Goal: Entertainment & Leisure: Browse casually

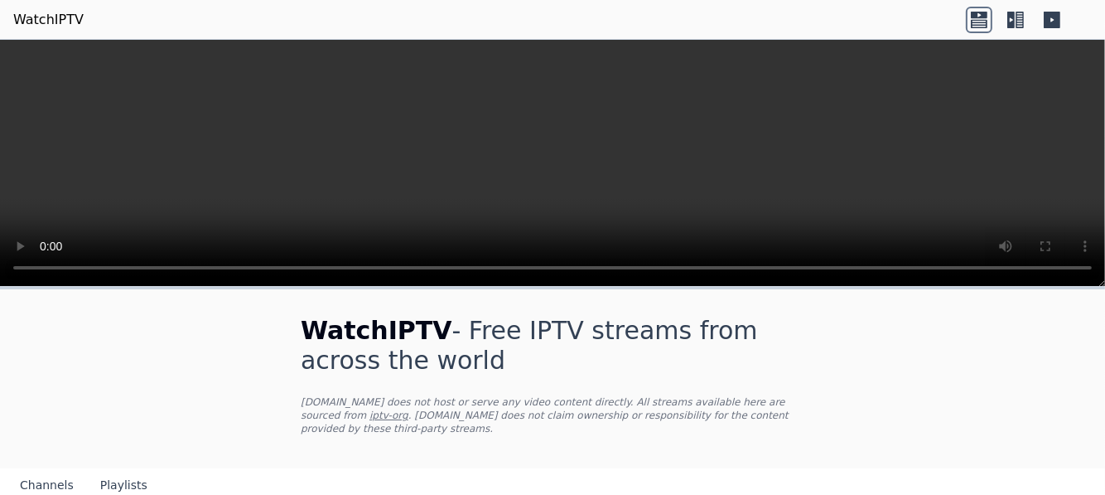
click at [1011, 21] on icon at bounding box center [1015, 20] width 27 height 27
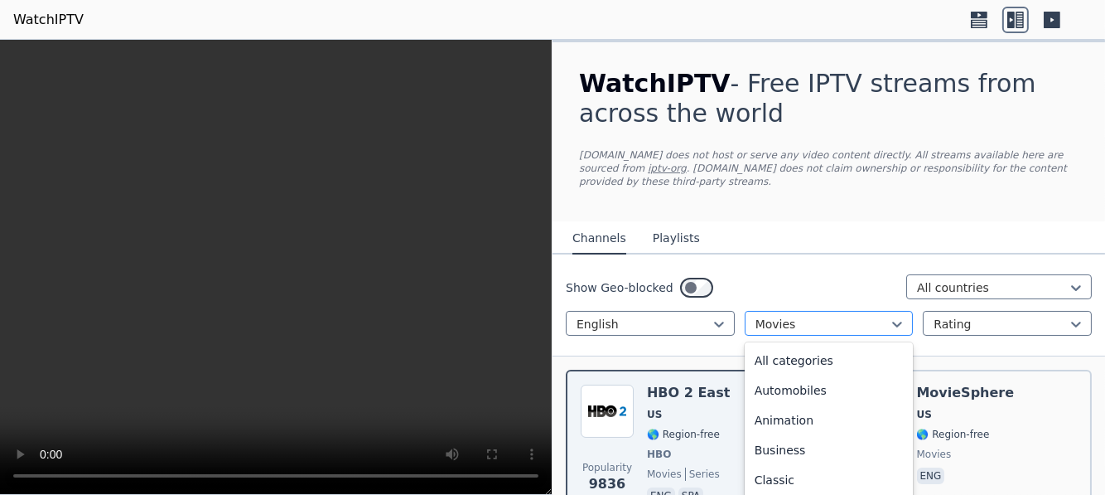
click at [856, 316] on div at bounding box center [822, 324] width 134 height 17
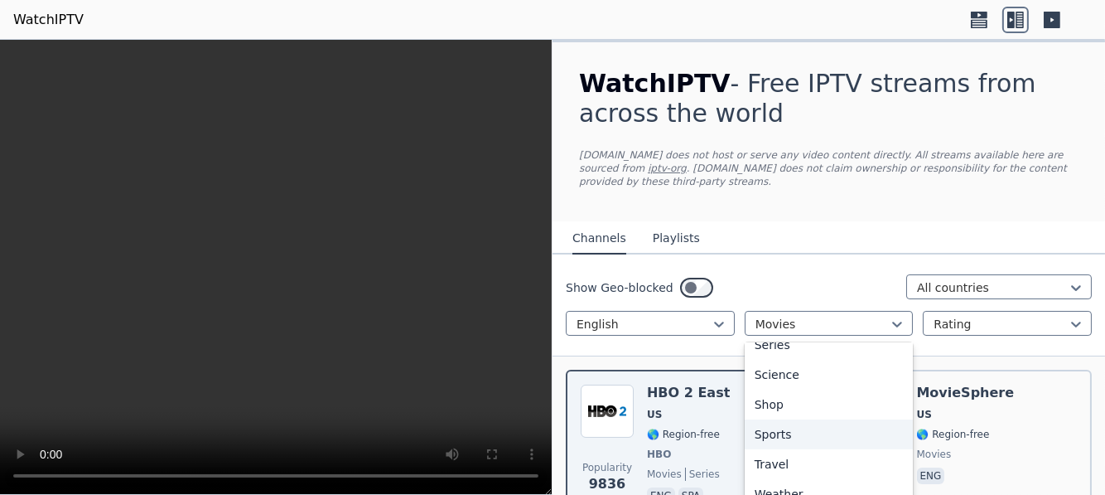
click at [832, 419] on div "Sports" at bounding box center [829, 434] width 169 height 30
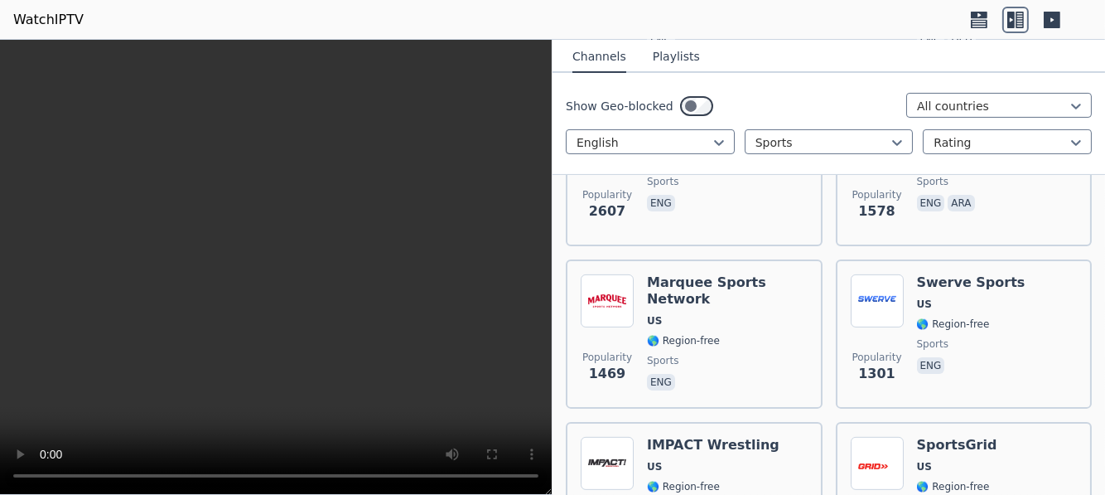
scroll to position [413, 0]
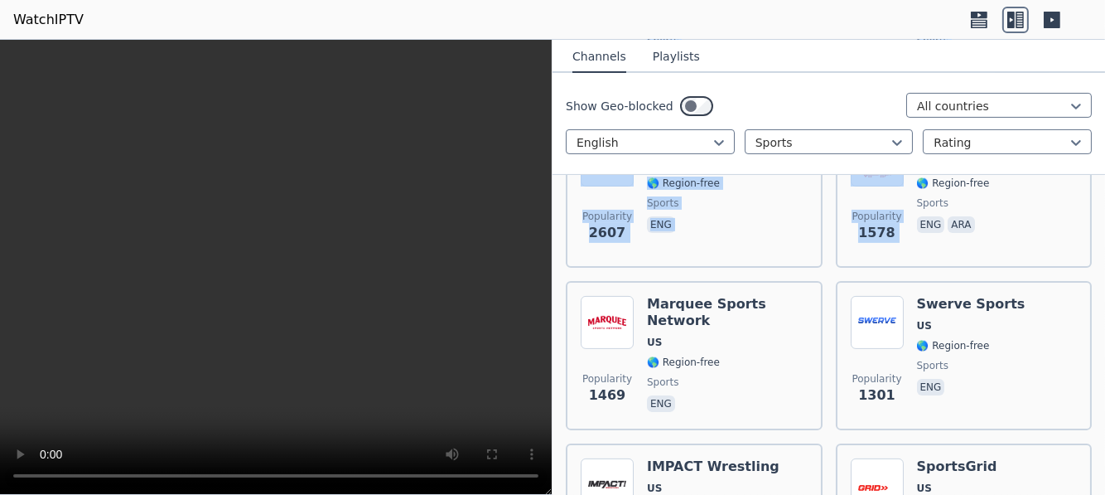
drag, startPoint x: 1090, startPoint y: 128, endPoint x: 1098, endPoint y: 121, distance: 10.6
click at [1098, 121] on div "WatchIPTV - Free IPTV streams from across the world [DOMAIN_NAME] does not host…" at bounding box center [828, 267] width 552 height 455
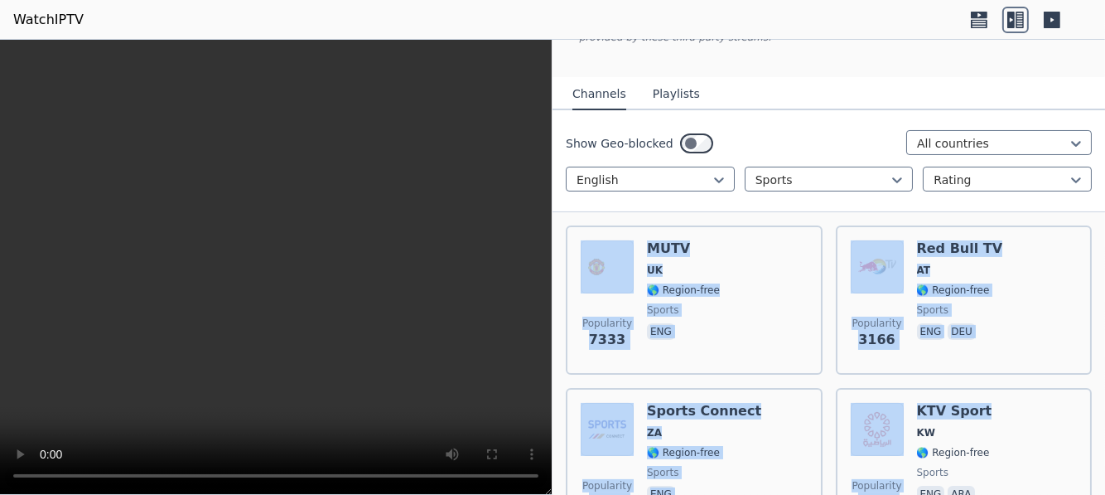
scroll to position [123, 0]
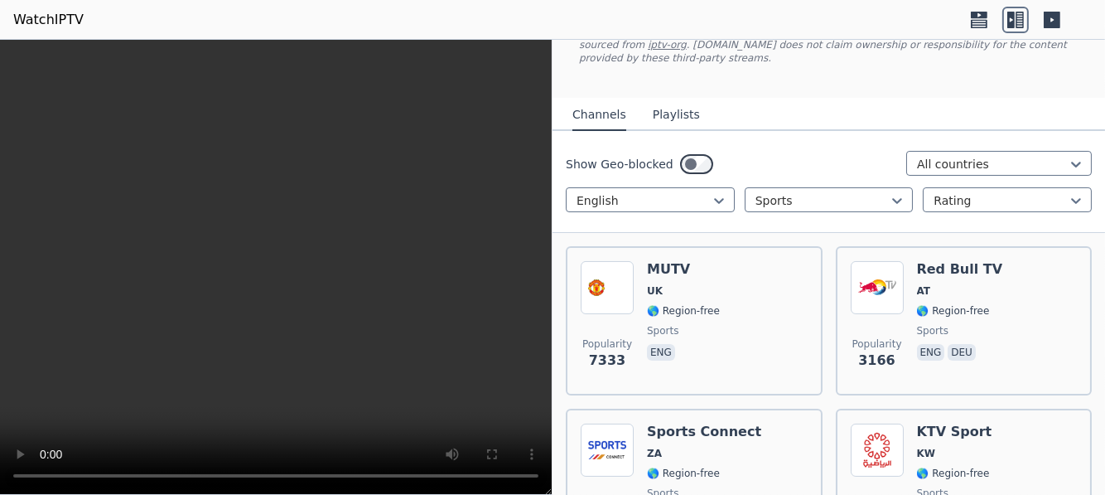
click at [1006, 98] on nav "Channels Playlists" at bounding box center [828, 114] width 552 height 33
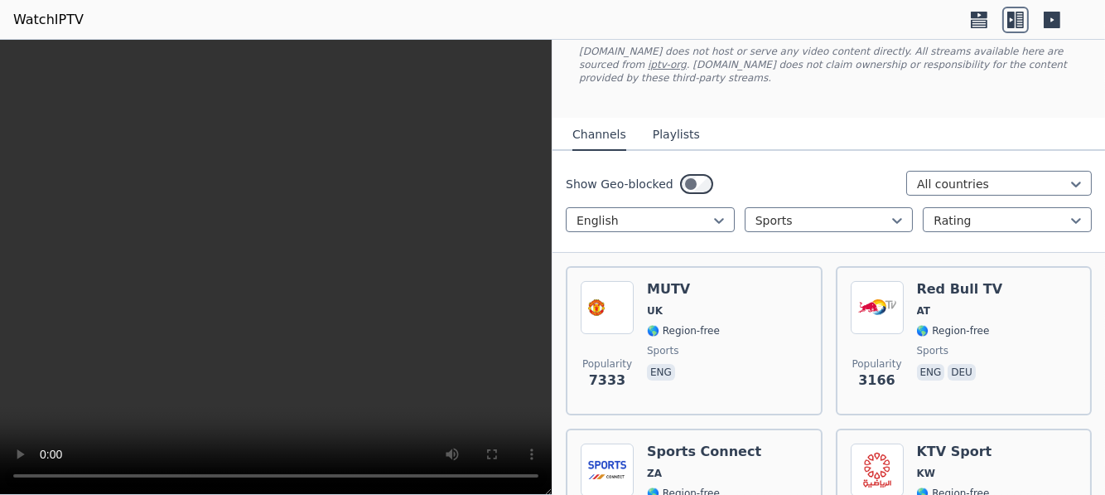
scroll to position [83, 0]
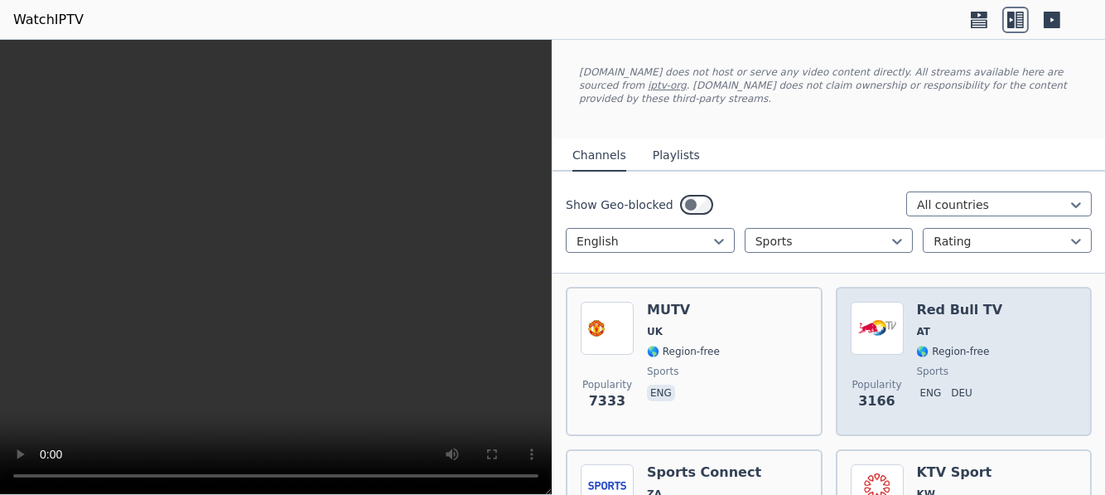
click at [1016, 302] on div "Popularity 3166 Red Bull TV AT 🌎 Region-free sports eng deu" at bounding box center [964, 361] width 227 height 119
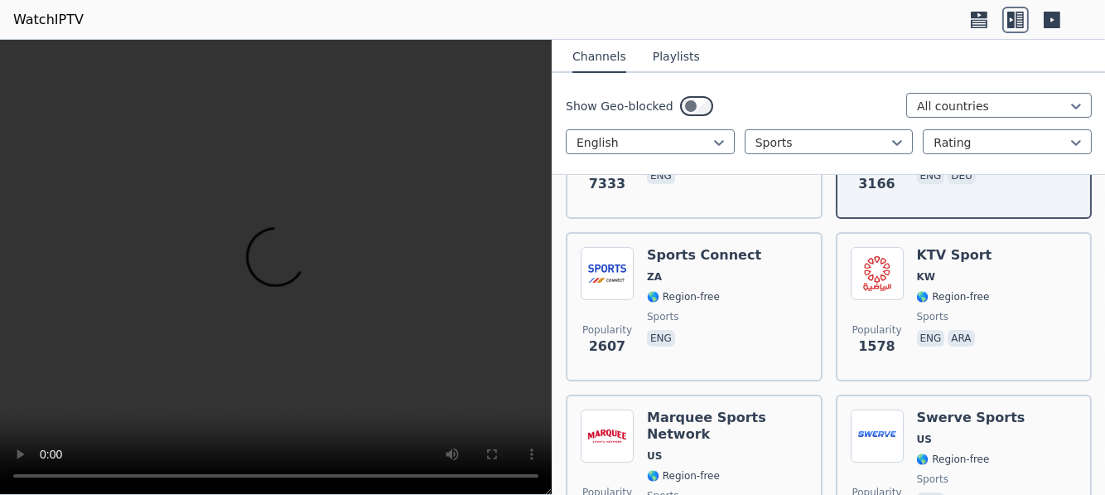
scroll to position [314, 0]
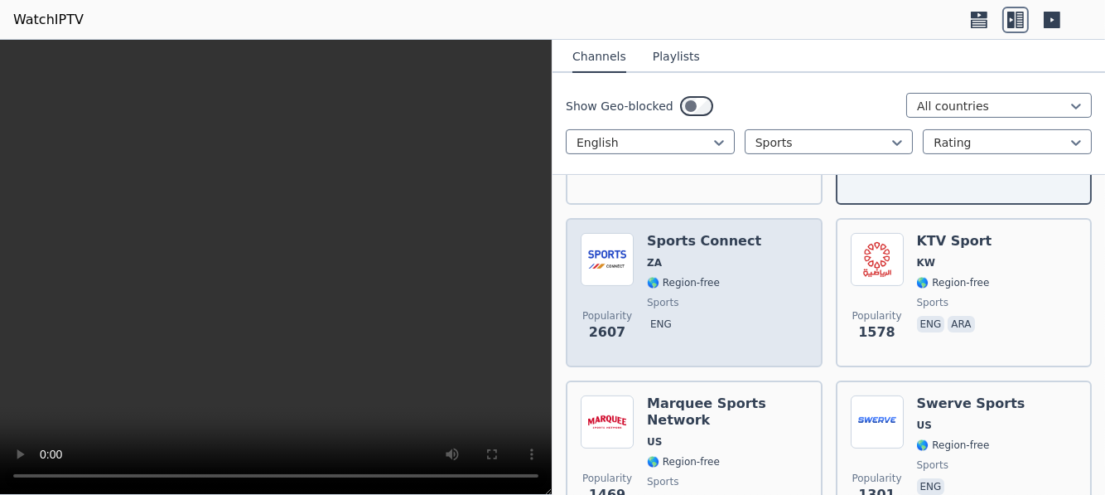
click at [753, 306] on div "Popularity 2607 Sports Connect ZA 🌎 Region-free sports eng" at bounding box center [694, 292] width 227 height 119
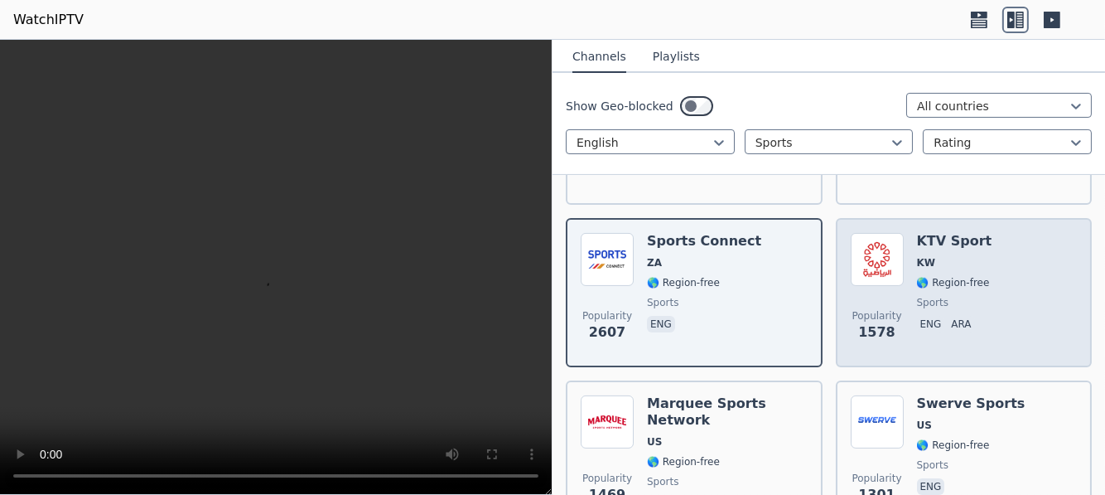
click at [1007, 263] on div "Popularity 1578 KTV Sport KW 🌎 Region-free sports eng ara" at bounding box center [964, 292] width 227 height 119
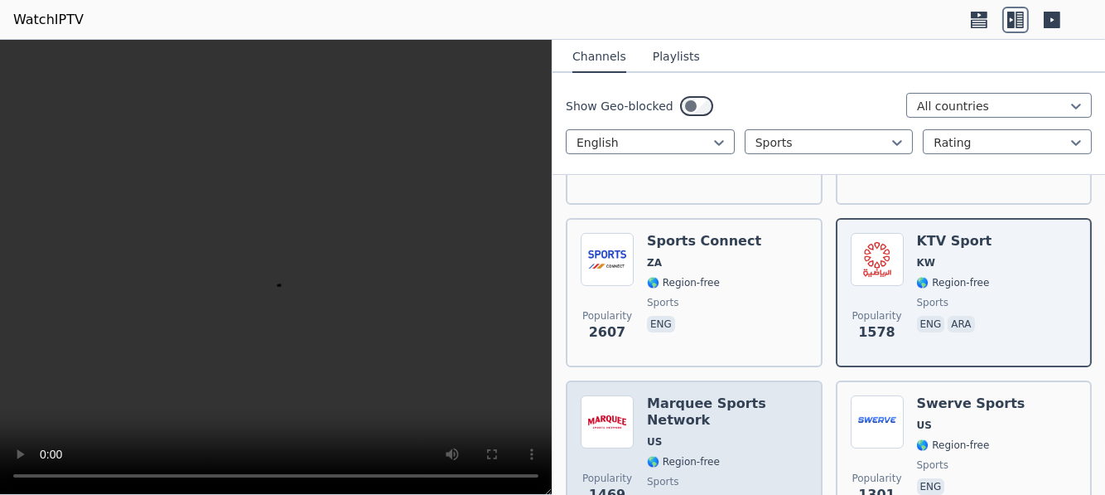
click at [774, 455] on span "🌎 Region-free" at bounding box center [727, 461] width 161 height 13
